Goal: Task Accomplishment & Management: Manage account settings

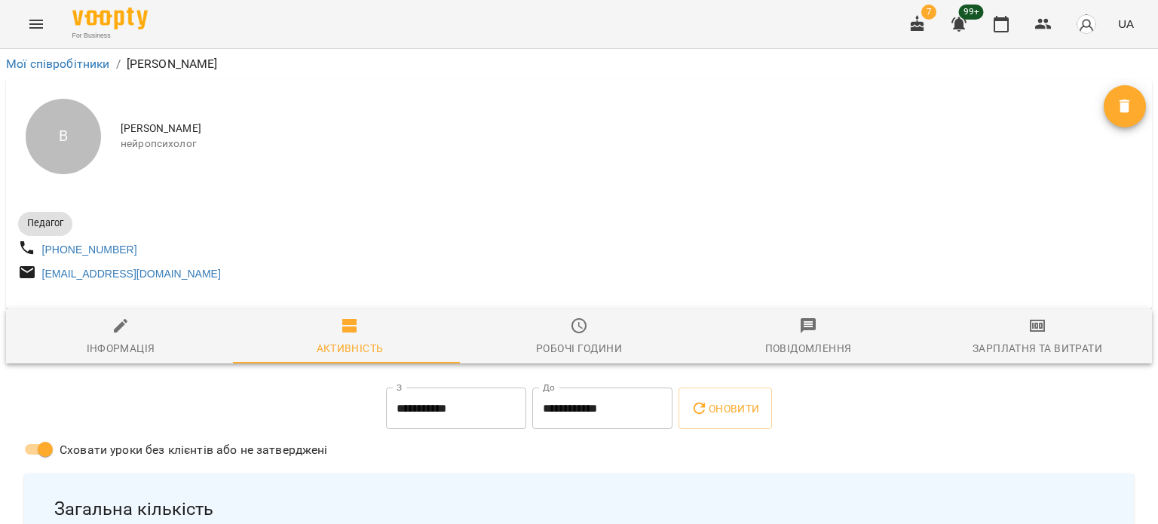
scroll to position [497, 0]
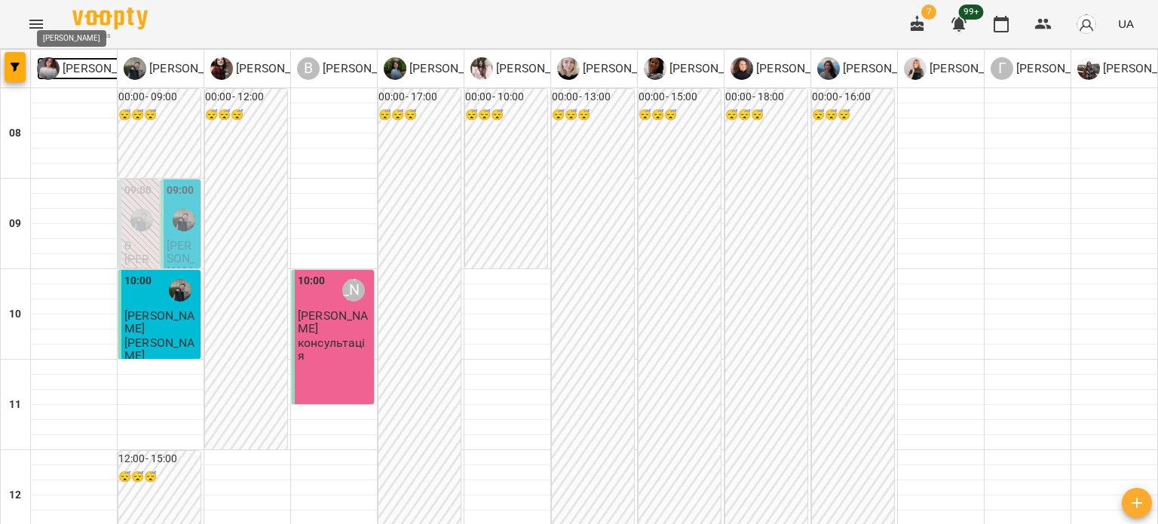
click at [52, 74] on img at bounding box center [48, 68] width 23 height 23
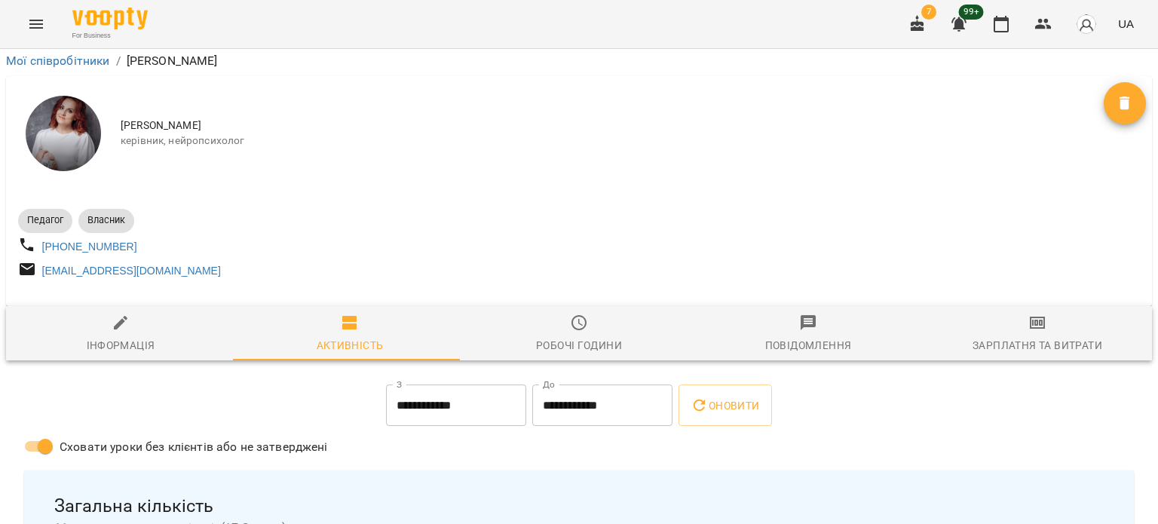
scroll to position [1432, 0]
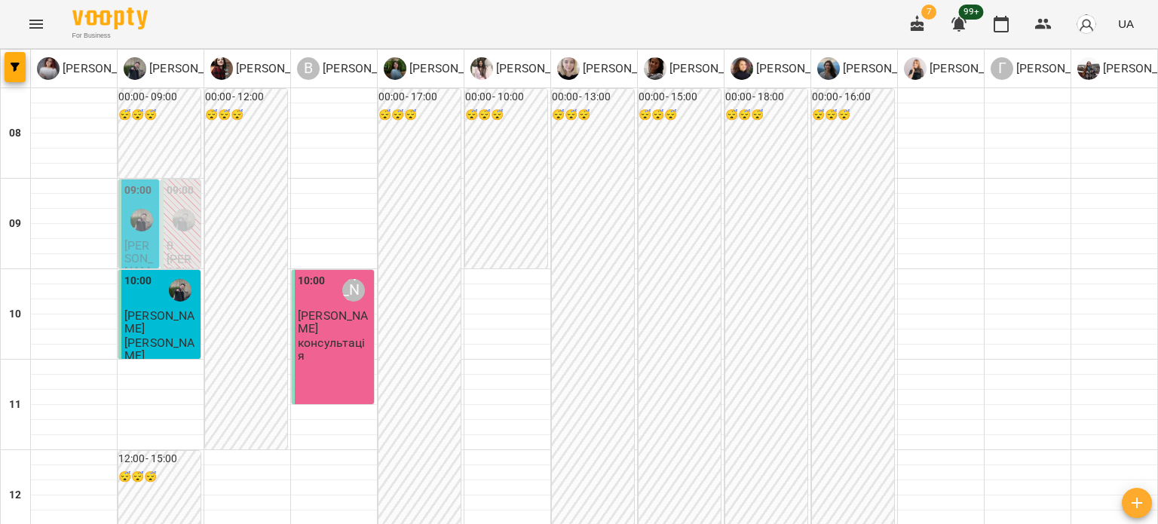
scroll to position [829, 0]
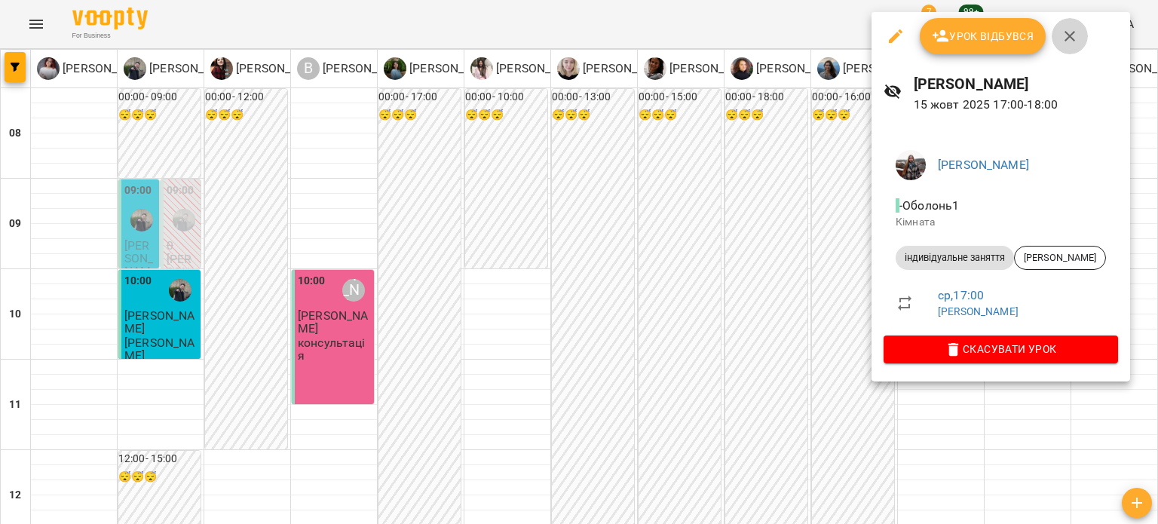
click at [1070, 35] on icon "button" at bounding box center [1069, 36] width 11 height 11
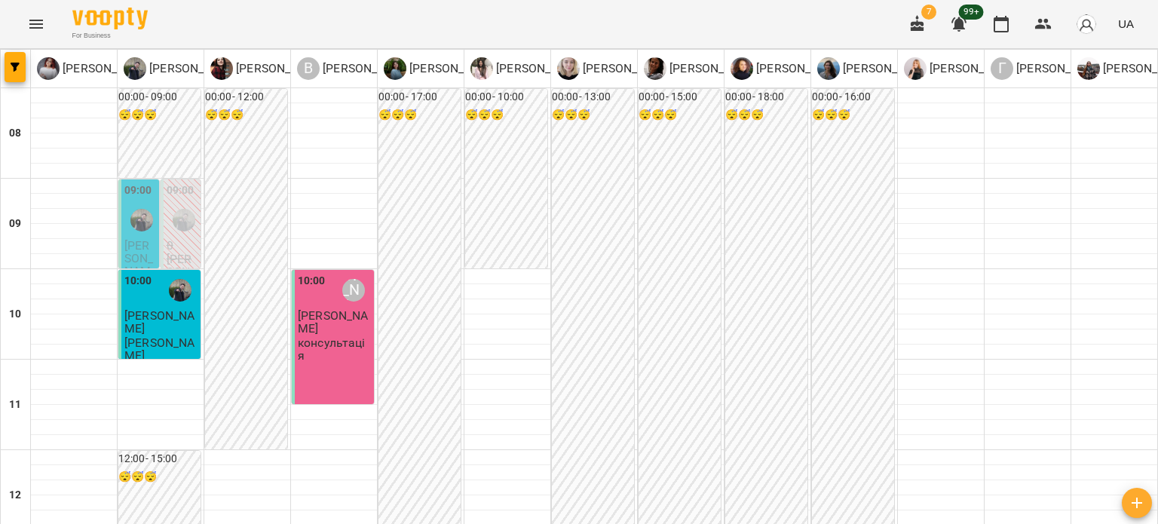
scroll to position [679, 0]
